Goal: Task Accomplishment & Management: Use online tool/utility

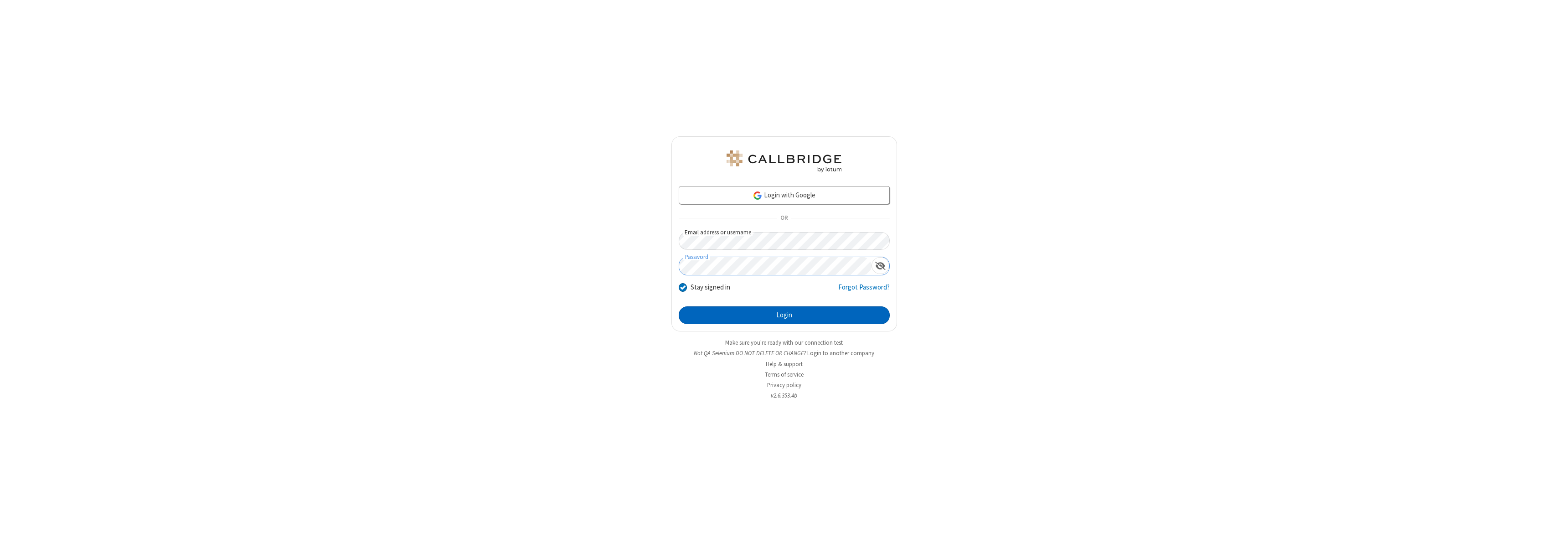
click at [784, 315] on button "Login" at bounding box center [784, 316] width 211 height 18
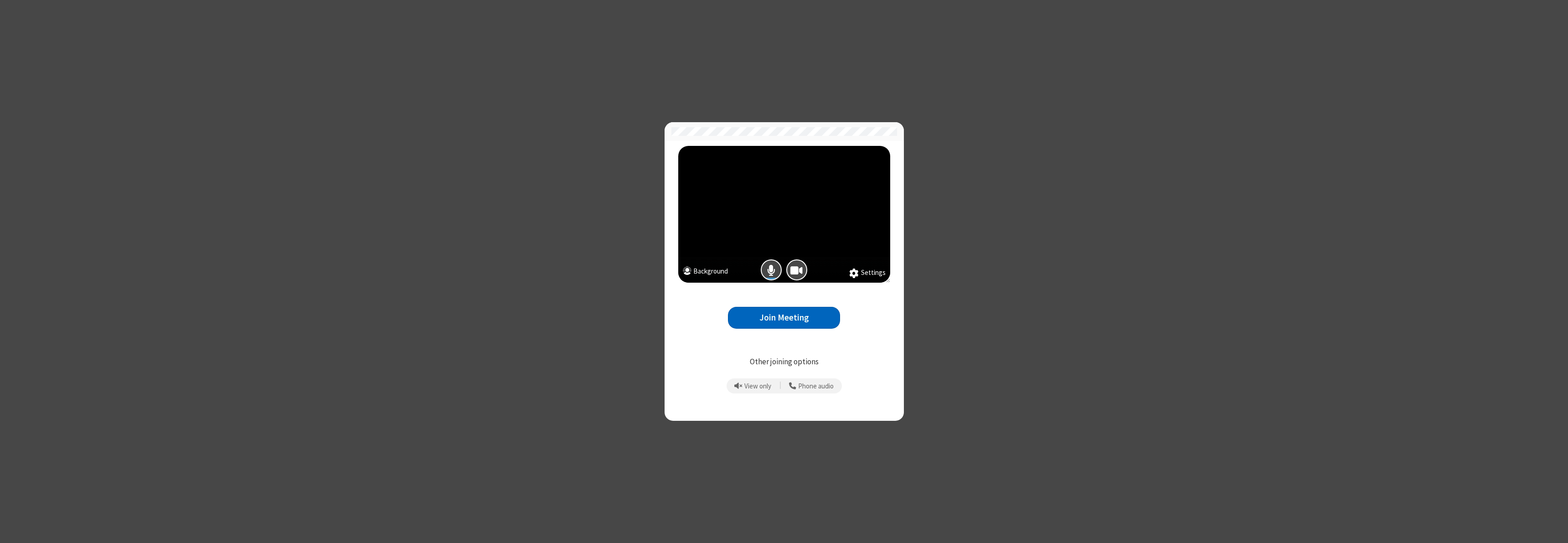
click at [784, 318] on button "Join Meeting" at bounding box center [784, 318] width 112 height 23
